Goal: Task Accomplishment & Management: Manage account settings

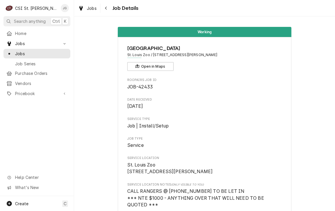
scroll to position [442, 0]
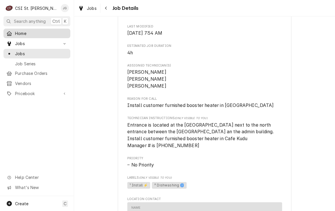
click at [27, 34] on span "Home" at bounding box center [41, 33] width 52 height 6
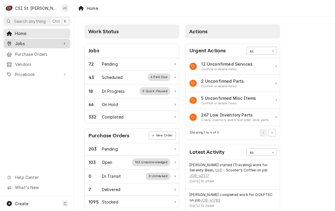
click at [21, 44] on span "Jobs" at bounding box center [37, 43] width 44 height 6
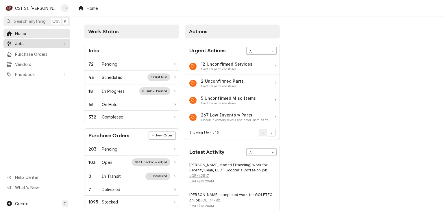
click at [21, 42] on span "Jobs" at bounding box center [37, 43] width 44 height 6
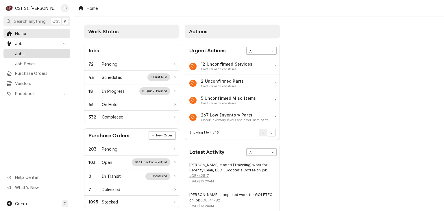
click at [21, 55] on div "Jobs" at bounding box center [37, 53] width 64 height 7
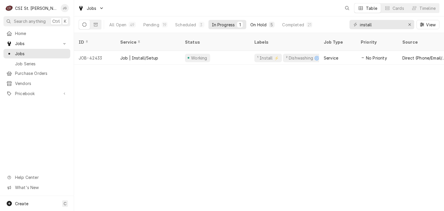
click at [262, 27] on div "On Hold" at bounding box center [258, 25] width 16 height 6
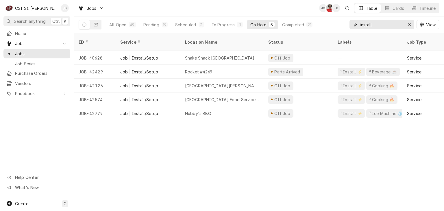
drag, startPoint x: 378, startPoint y: 26, endPoint x: 349, endPoint y: 26, distance: 29.2
click at [350, 26] on div "install" at bounding box center [382, 24] width 65 height 9
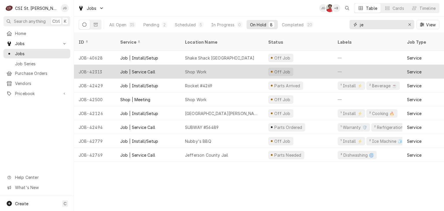
type input "j"
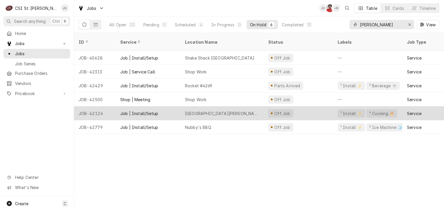
type input "[PERSON_NAME]"
click at [209, 109] on div "[GEOGRAPHIC_DATA][PERSON_NAME]" at bounding box center [221, 113] width 83 height 14
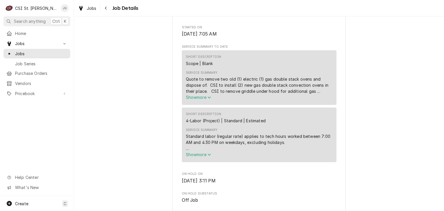
scroll to position [318, 0]
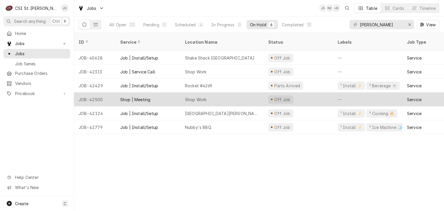
click at [212, 94] on div "Shop Work" at bounding box center [221, 100] width 83 height 14
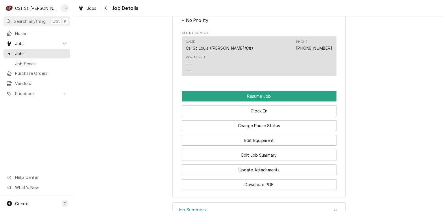
scroll to position [405, 0]
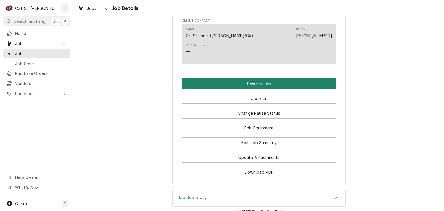
click at [269, 89] on button "Resume Job" at bounding box center [259, 83] width 155 height 11
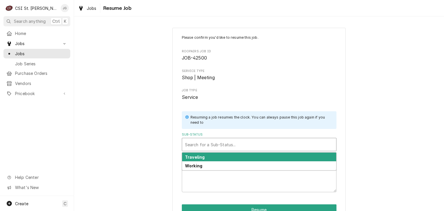
click at [228, 147] on div "Sub-Status" at bounding box center [259, 144] width 148 height 10
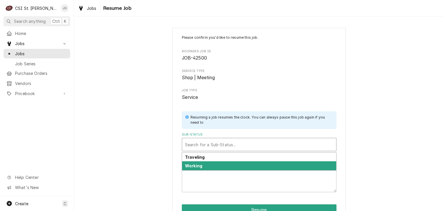
click at [219, 169] on div "Working" at bounding box center [259, 165] width 154 height 9
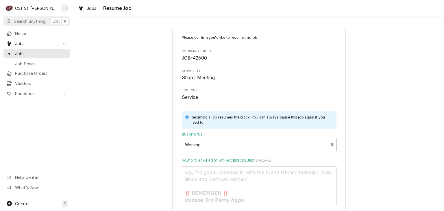
scroll to position [45, 0]
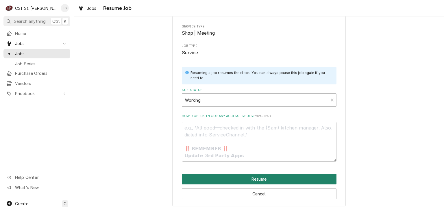
click at [245, 180] on button "Resume" at bounding box center [259, 179] width 155 height 11
type textarea "x"
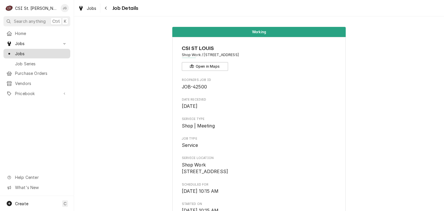
click at [23, 52] on span "Jobs" at bounding box center [41, 54] width 52 height 6
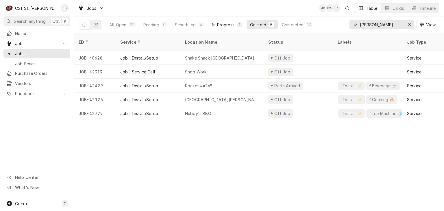
click at [228, 27] on div "In Progress" at bounding box center [222, 25] width 23 height 6
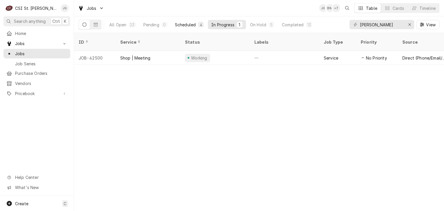
click at [183, 27] on div "Scheduled" at bounding box center [185, 25] width 21 height 6
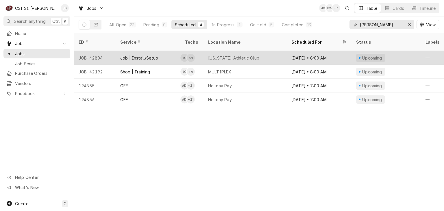
click at [245, 55] on div "[US_STATE] Athletic Club" at bounding box center [233, 58] width 51 height 6
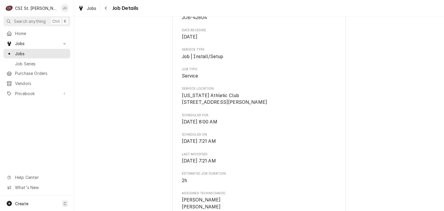
scroll to position [12, 0]
